Goal: Task Accomplishment & Management: Use online tool/utility

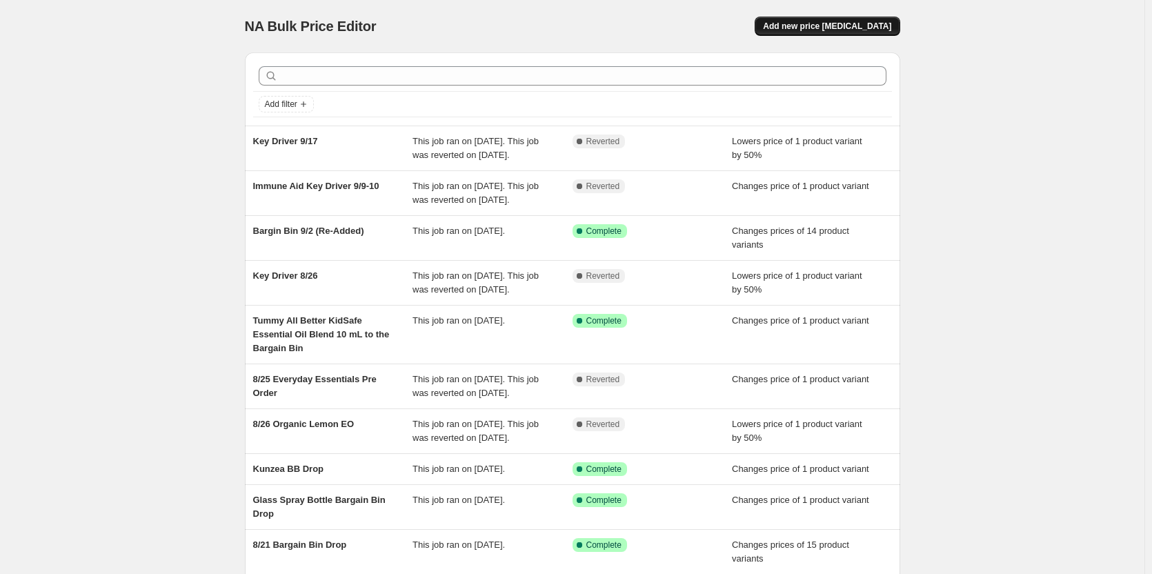
click at [836, 24] on span "Add new price [MEDICAL_DATA]" at bounding box center [827, 26] width 128 height 11
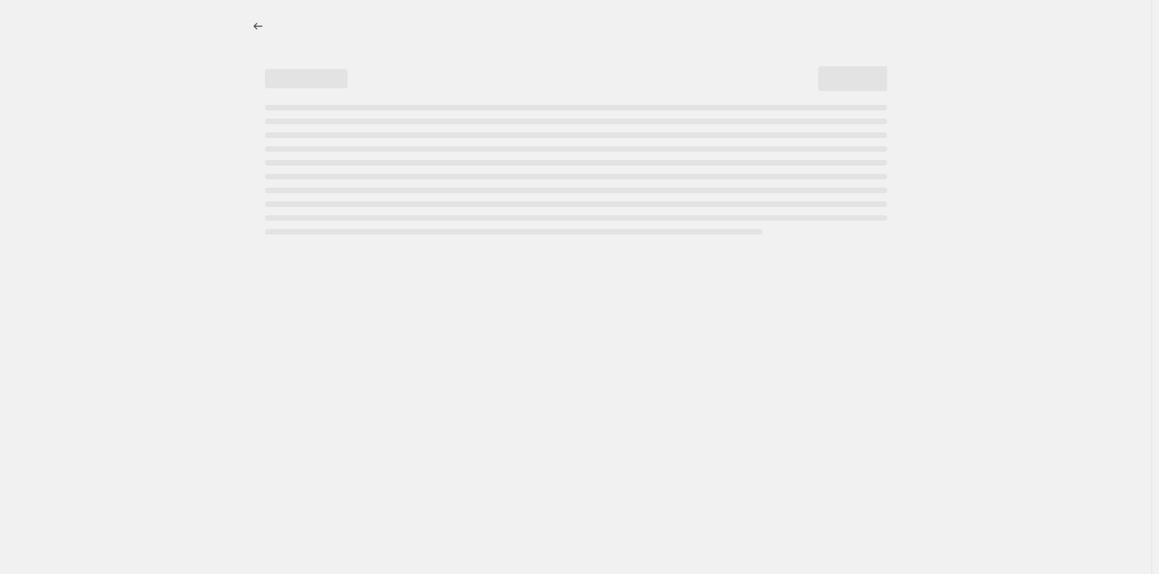
select select "percentage"
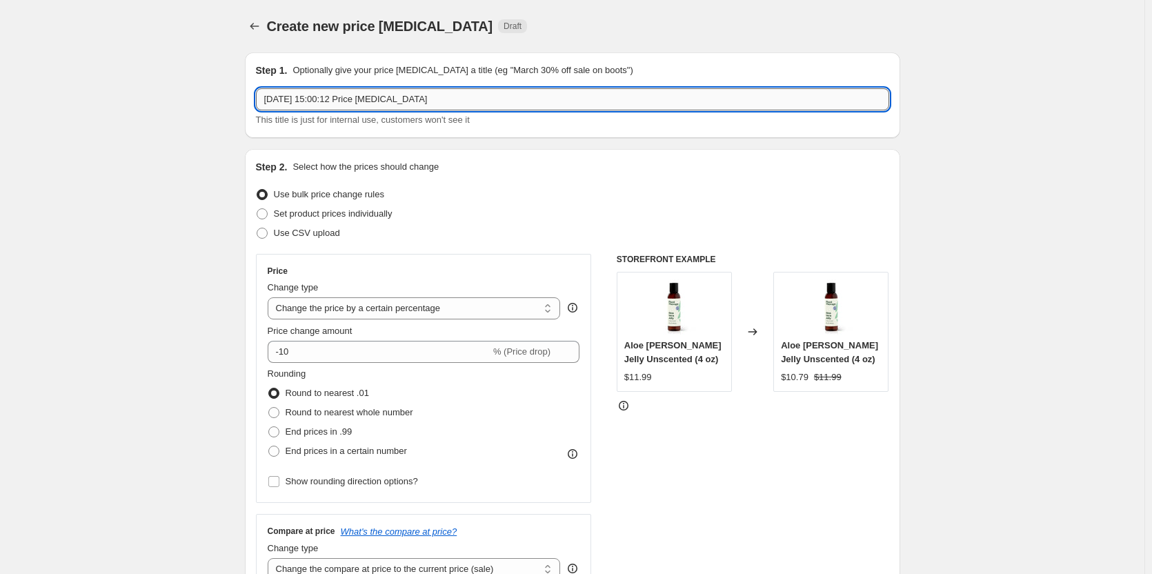
click at [450, 97] on input "[DATE] 15:00:12 Price [MEDICAL_DATA]" at bounding box center [572, 99] width 633 height 22
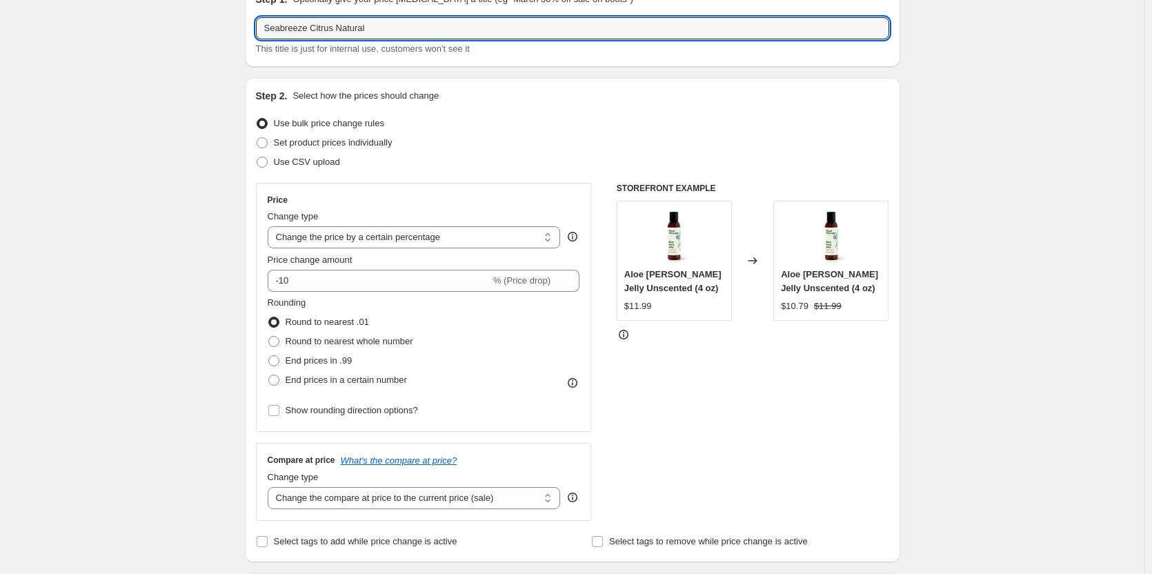
scroll to position [57, 0]
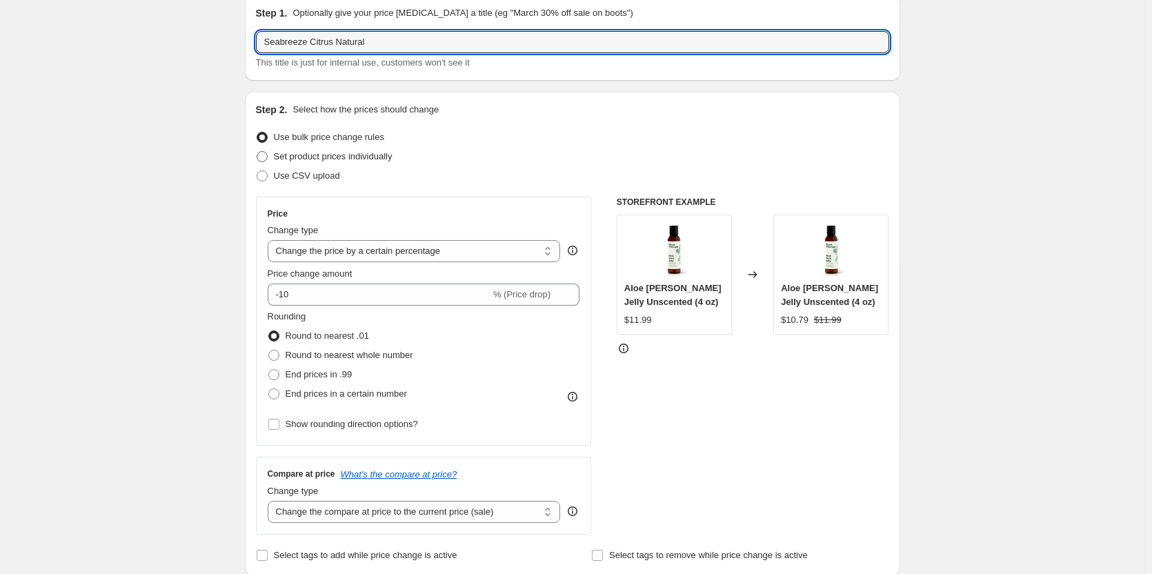
type input "Seabreeze Citrus Natural"
click at [334, 162] on span "Set product prices individually" at bounding box center [333, 157] width 119 height 14
click at [257, 152] on input "Set product prices individually" at bounding box center [257, 151] width 1 height 1
radio input "true"
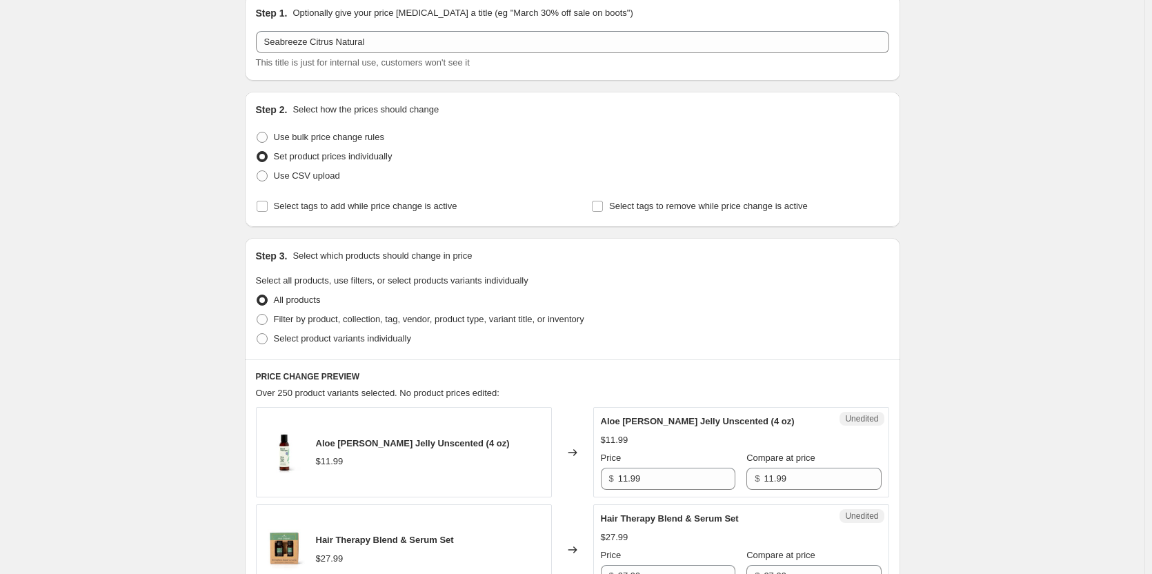
click at [350, 192] on div "Step 2. Select how the prices should change Use bulk price change rules Set pro…" at bounding box center [572, 159] width 633 height 113
click at [359, 199] on span "Select tags to add while price change is active" at bounding box center [365, 206] width 183 height 14
click at [268, 201] on input "Select tags to add while price change is active" at bounding box center [262, 206] width 11 height 11
checkbox input "true"
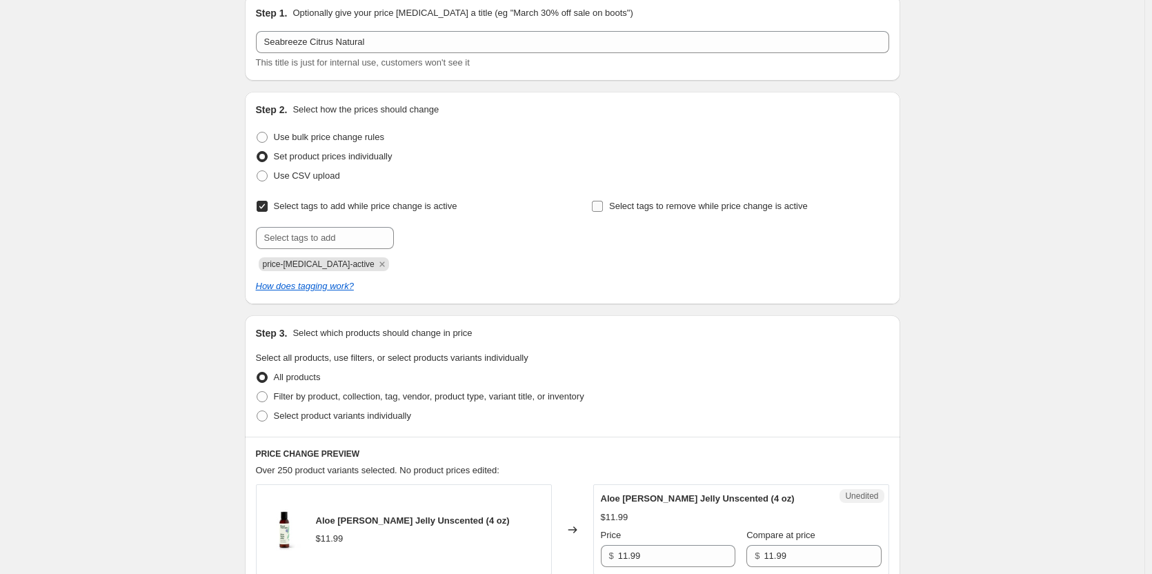
click at [668, 206] on span "Select tags to remove while price change is active" at bounding box center [708, 206] width 199 height 10
click at [603, 206] on input "Select tags to remove while price change is active" at bounding box center [597, 206] width 11 height 11
checkbox input "true"
click at [639, 232] on input "text" at bounding box center [660, 238] width 138 height 22
type input "Wholesale_50%"
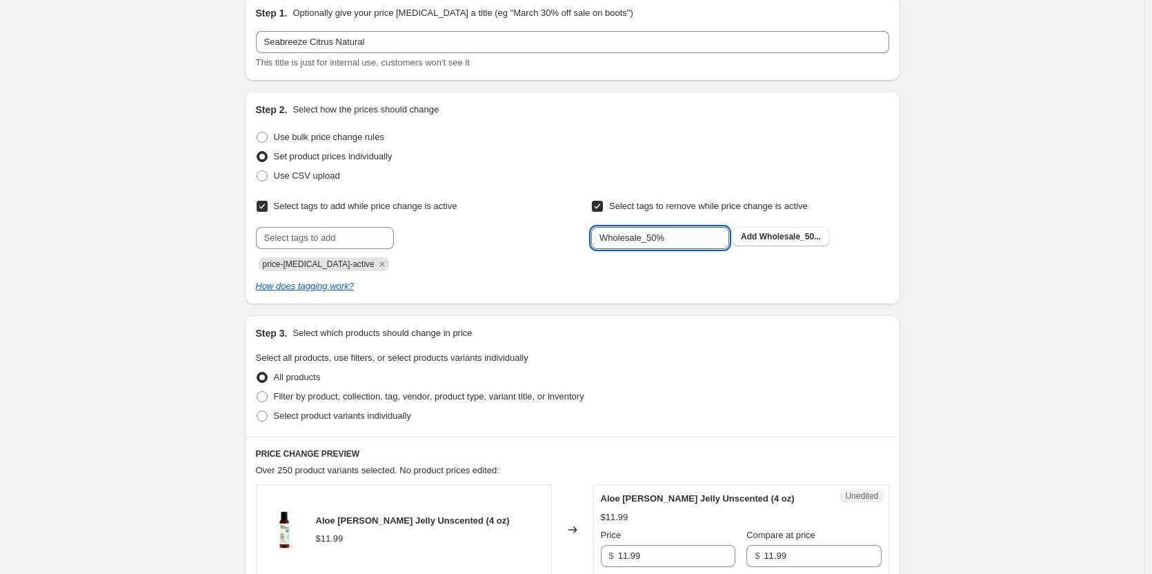
click at [698, 242] on input "Wholesale_50%" at bounding box center [660, 238] width 138 height 22
click at [765, 239] on span "Wholesale_50..." at bounding box center [789, 237] width 61 height 10
click at [677, 233] on input "text" at bounding box center [660, 238] width 138 height 22
type input "Professional_30%"
click at [788, 237] on span "Professional..." at bounding box center [787, 237] width 57 height 10
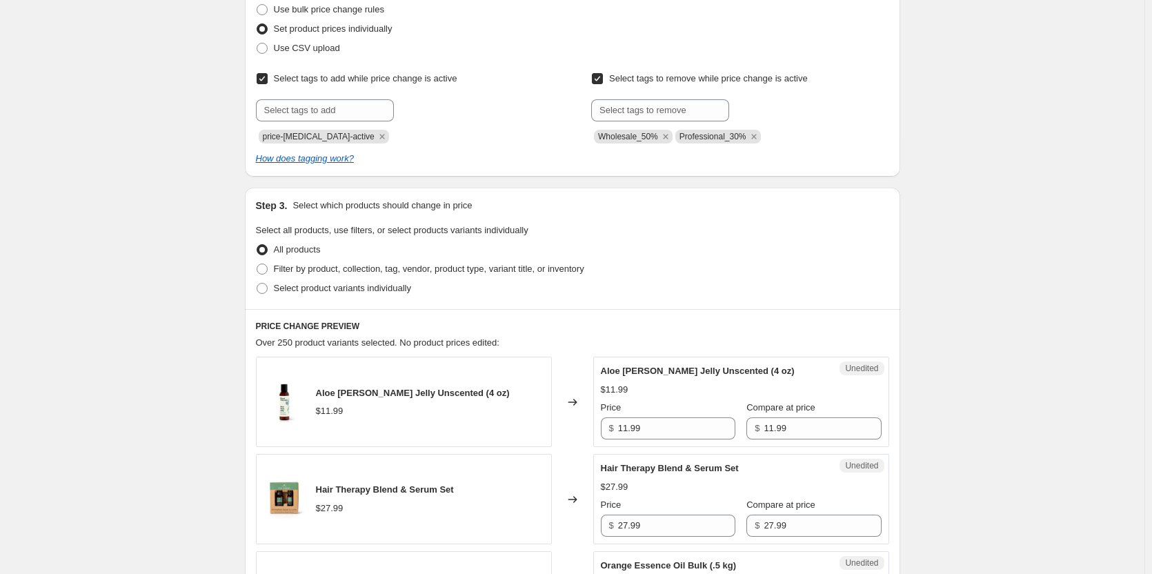
scroll to position [186, 0]
click at [388, 289] on span "Select product variants individually" at bounding box center [342, 287] width 137 height 10
click at [257, 283] on input "Select product variants individually" at bounding box center [257, 282] width 1 height 1
radio input "true"
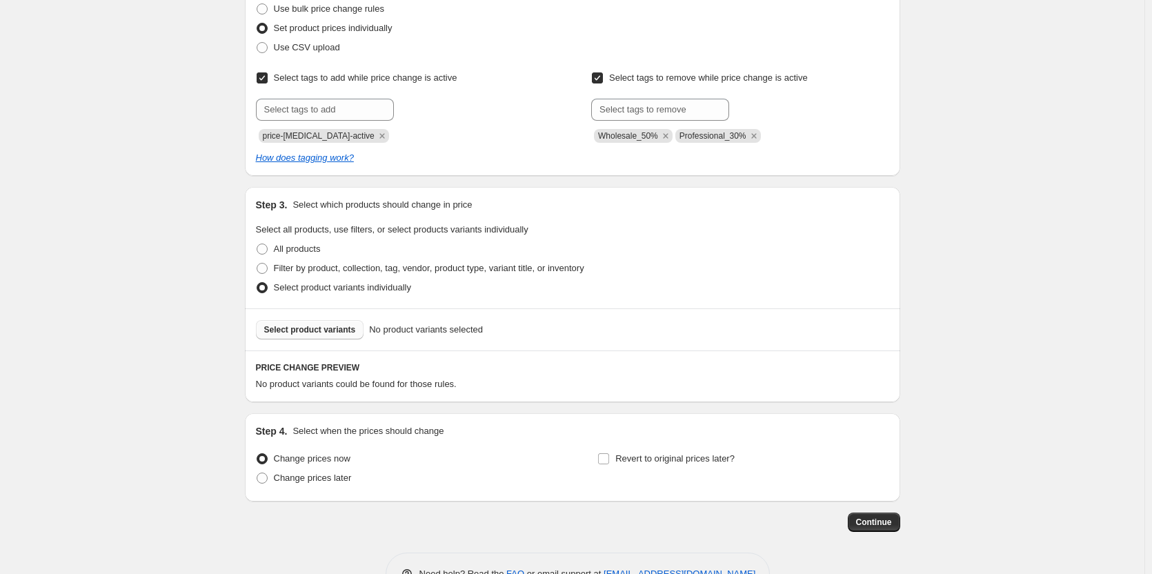
click at [326, 333] on span "Select product variants" at bounding box center [310, 329] width 92 height 11
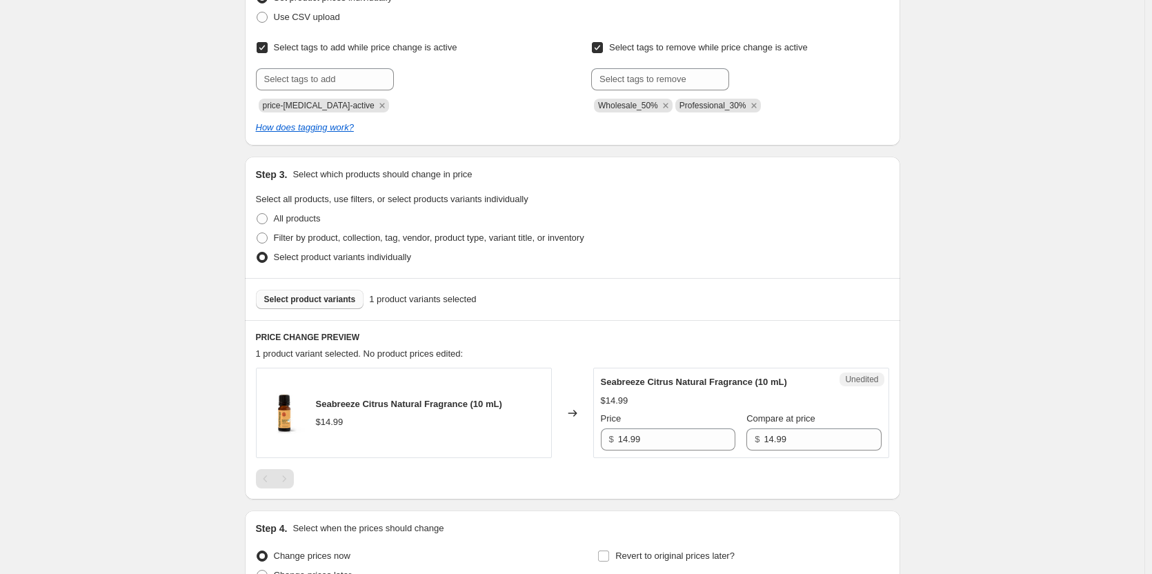
scroll to position [254, 0]
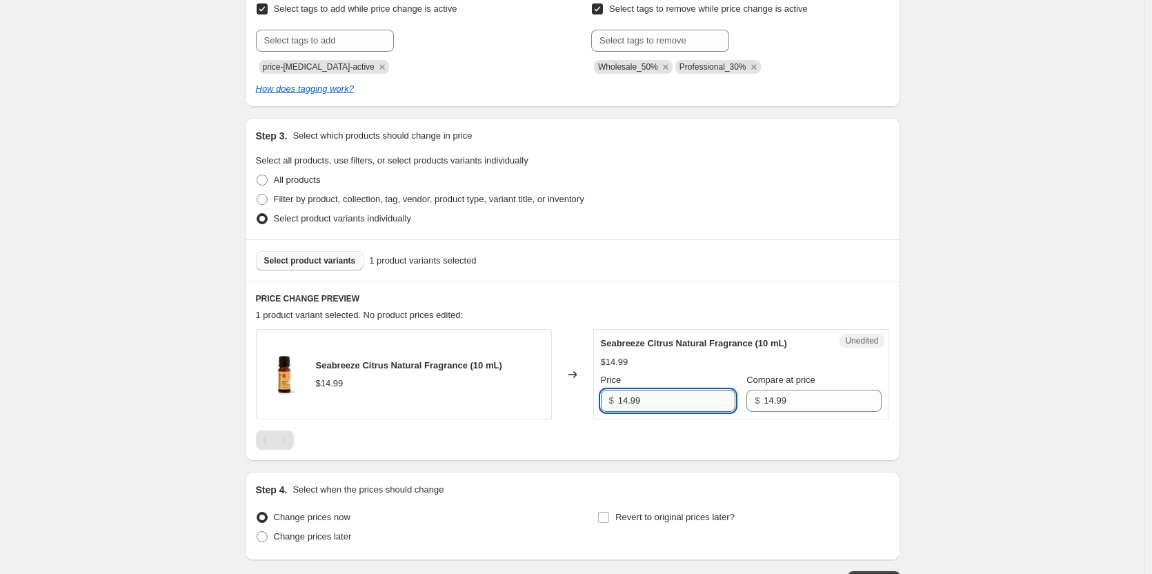
click at [688, 404] on input "14.99" at bounding box center [676, 401] width 117 height 22
type input "8"
click at [695, 371] on div "Seabreeze Citrus Natural Fragrance (10 mL) $14.99 Price $ 8 Compare at price $ …" at bounding box center [741, 374] width 281 height 75
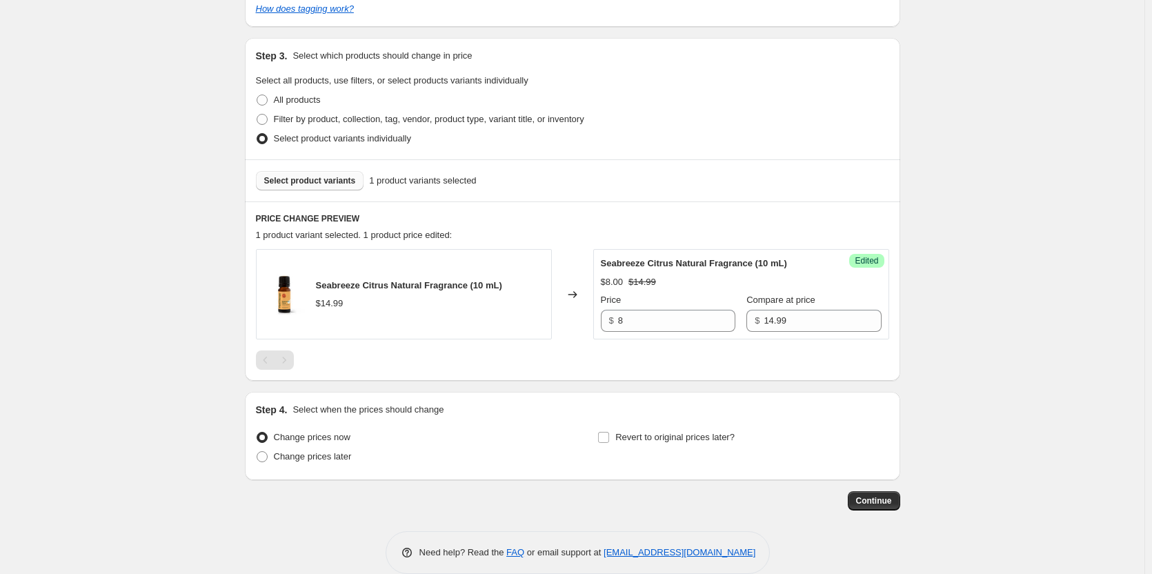
scroll to position [355, 0]
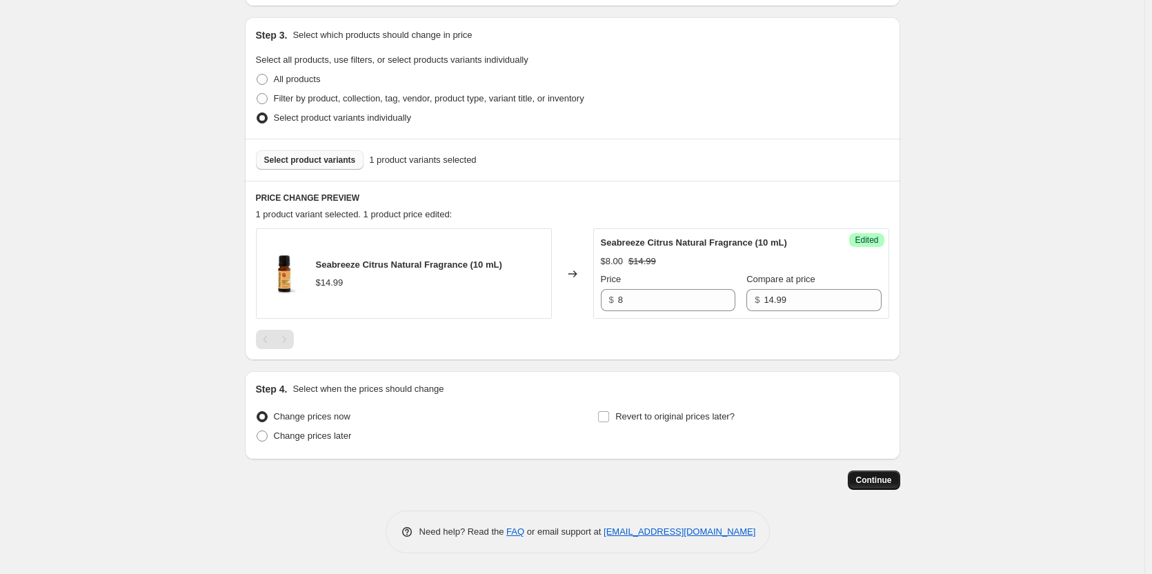
click at [870, 483] on span "Continue" at bounding box center [874, 479] width 36 height 11
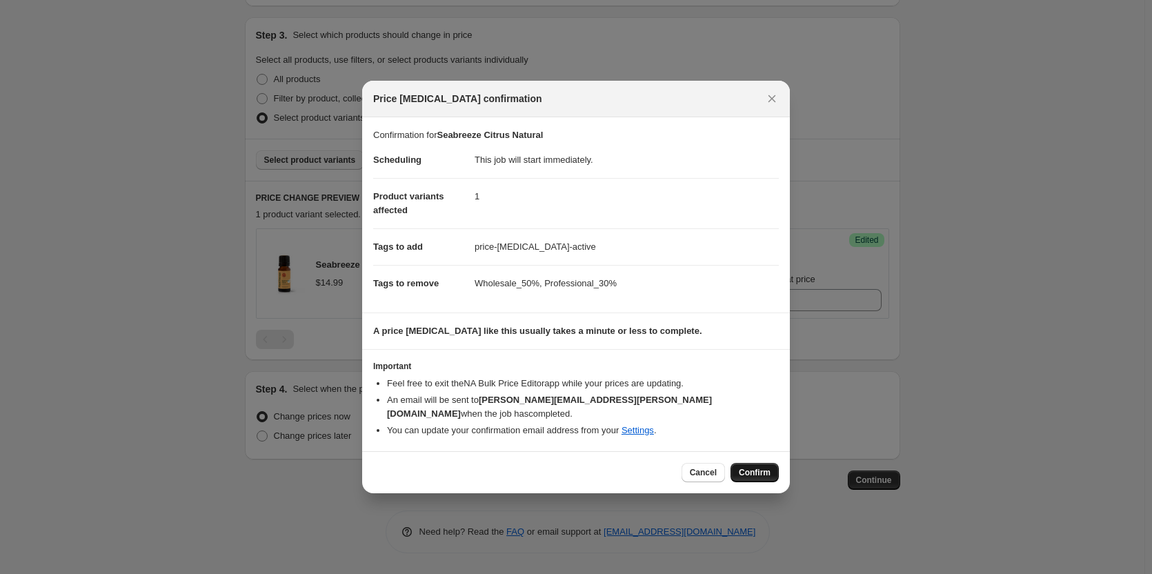
click at [768, 470] on span "Confirm" at bounding box center [755, 472] width 32 height 11
